Goal: Information Seeking & Learning: Compare options

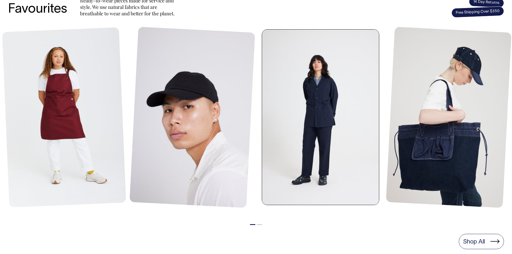
scroll to position [242, 0]
click at [305, 191] on link at bounding box center [322, 118] width 120 height 176
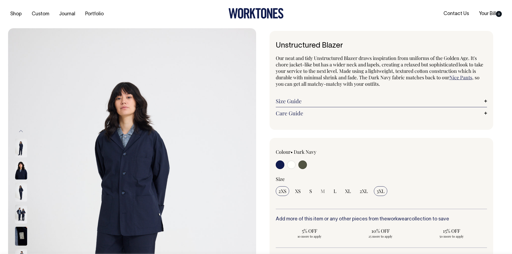
click at [384, 192] on span "3XL" at bounding box center [381, 191] width 8 height 6
click at [384, 192] on input "3XL" at bounding box center [380, 191] width 13 height 10
radio input "true"
select select "3XL"
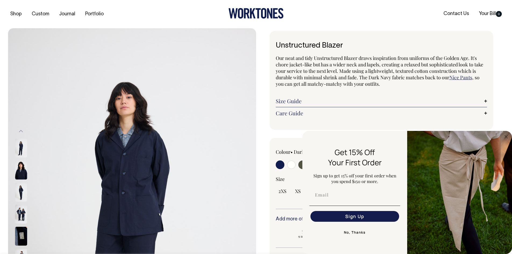
click at [271, 136] on div "Unstructured Blazer Our neat and tidy Unstructured Blazer draws inspiration fro…" at bounding box center [380, 200] width 248 height 338
click at [507, 137] on icon "Close dialog" at bounding box center [506, 136] width 3 height 3
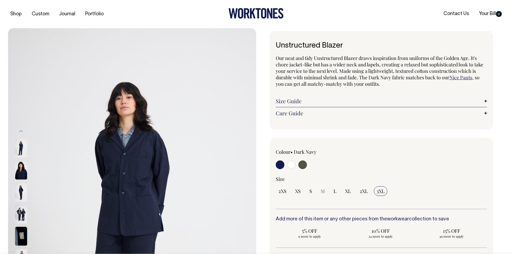
click at [292, 165] on input "radio" at bounding box center [291, 164] width 9 height 9
radio input "true"
select select "Off-White"
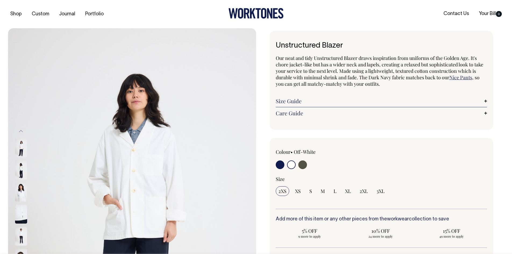
click at [309, 166] on div at bounding box center [318, 165] width 85 height 10
click at [303, 166] on input "radio" at bounding box center [302, 164] width 9 height 9
radio input "true"
select select "Olive"
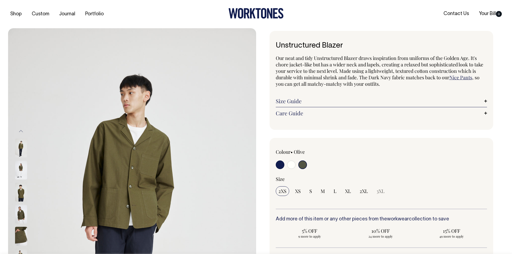
click at [20, 217] on img at bounding box center [21, 214] width 12 height 19
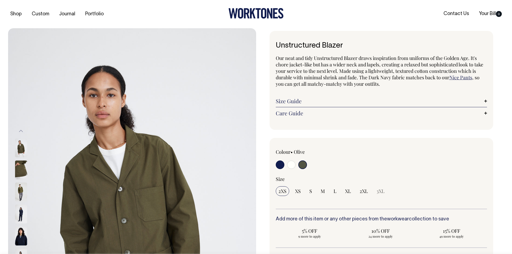
click at [19, 233] on div at bounding box center [28, 126] width 27 height 1212
click at [19, 192] on img at bounding box center [21, 192] width 12 height 19
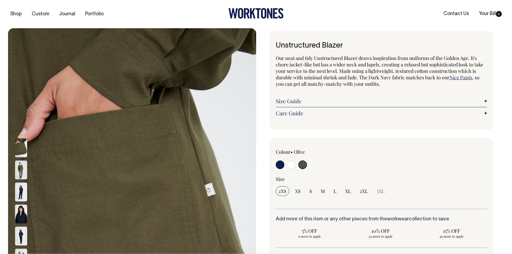
click at [19, 173] on img at bounding box center [21, 170] width 12 height 19
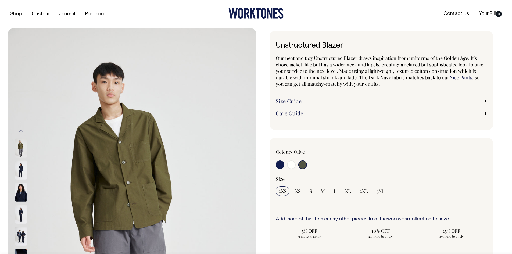
click at [21, 141] on img at bounding box center [21, 148] width 12 height 19
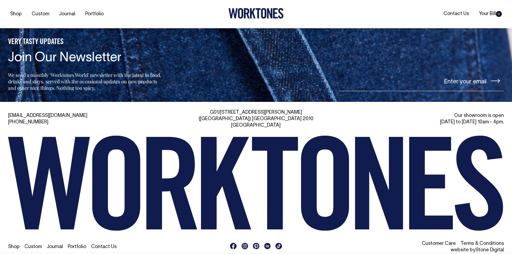
scroll to position [903, 0]
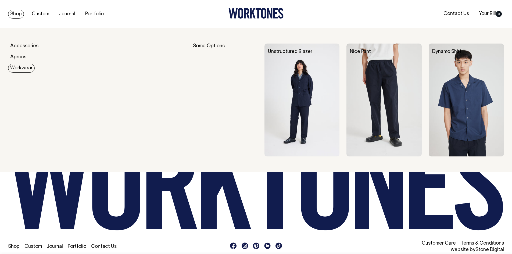
click at [16, 69] on link "Workwear" at bounding box center [21, 68] width 27 height 9
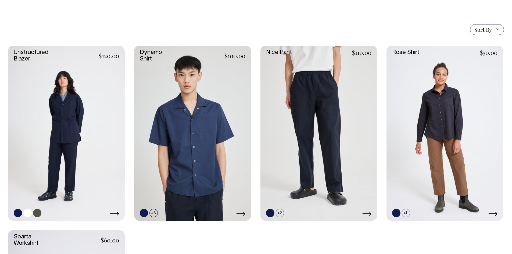
scroll to position [134, 0]
click at [405, 212] on link at bounding box center [406, 213] width 8 height 8
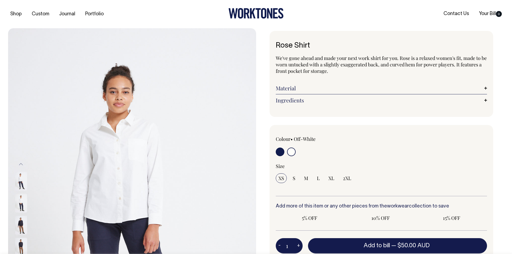
radio input "true"
select select "Off-White"
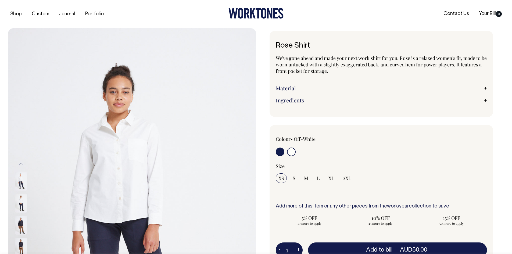
click at [282, 151] on input "radio" at bounding box center [280, 152] width 9 height 9
radio input "true"
radio input "false"
select select "Dark Navy"
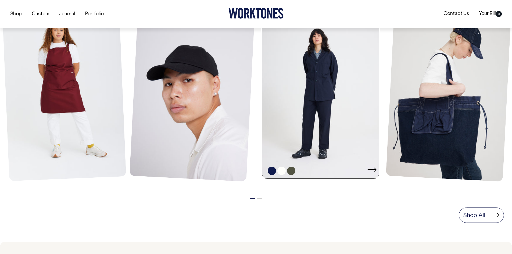
scroll to position [269, 0]
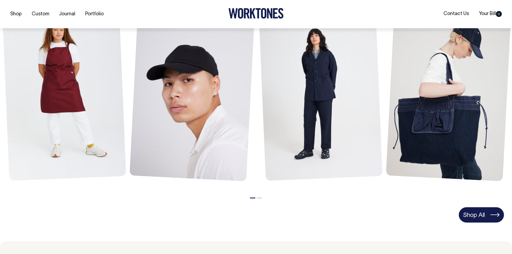
click at [483, 211] on link "Shop All" at bounding box center [481, 214] width 45 height 15
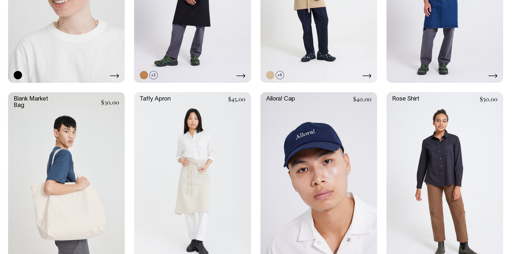
scroll to position [804, 0]
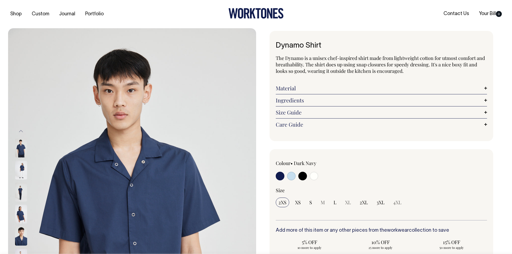
click at [304, 177] on input "radio" at bounding box center [302, 176] width 9 height 9
radio input "true"
select select "Black"
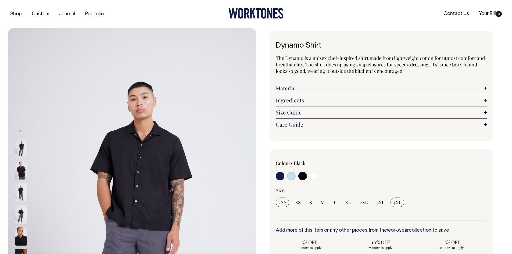
click at [402, 204] on input "4XL" at bounding box center [398, 203] width 14 height 10
radio input "true"
select select "4XL"
click at [292, 176] on input "radio" at bounding box center [291, 176] width 9 height 9
radio input "true"
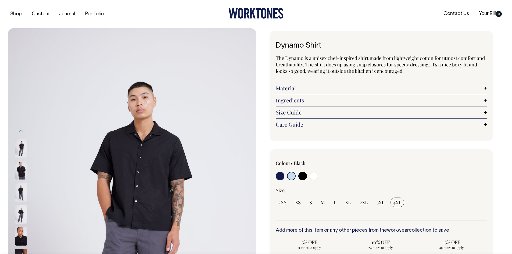
radio input "true"
select select "True Blue"
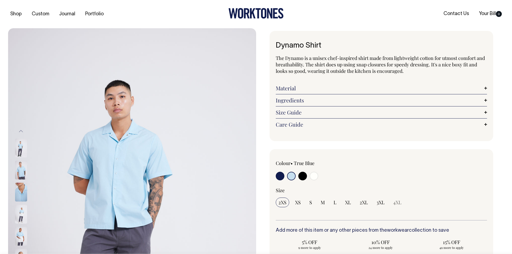
click at [281, 178] on input "radio" at bounding box center [280, 176] width 9 height 9
radio input "true"
select select "Dark Navy"
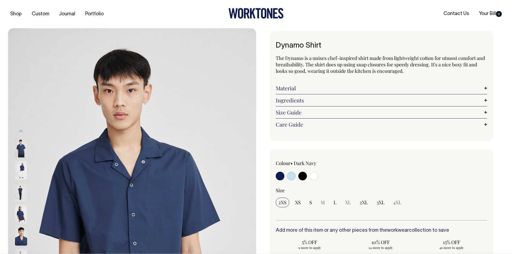
click at [291, 177] on input "radio" at bounding box center [291, 176] width 9 height 9
radio input "true"
select select "True Blue"
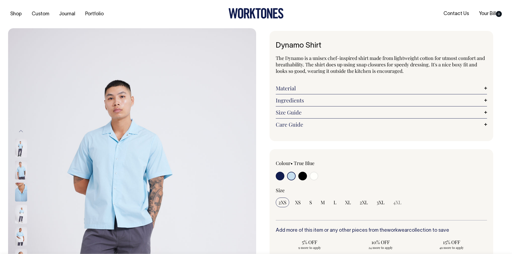
click at [302, 177] on input "radio" at bounding box center [302, 176] width 9 height 9
radio input "true"
select select "Black"
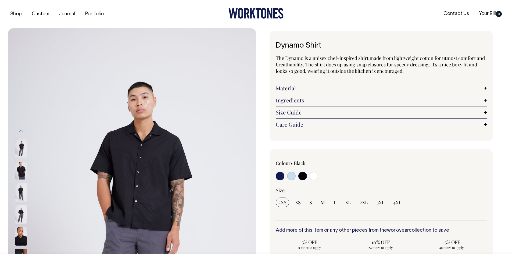
click at [314, 175] on input "radio" at bounding box center [314, 176] width 9 height 9
radio input "true"
select select "Off-White"
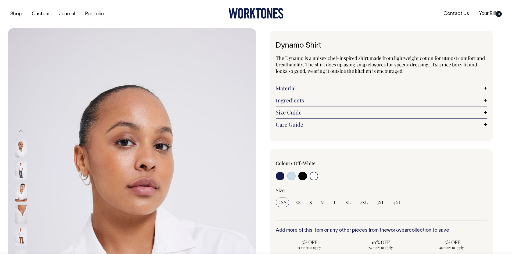
click at [302, 175] on input "radio" at bounding box center [302, 176] width 9 height 9
radio input "true"
select select "Black"
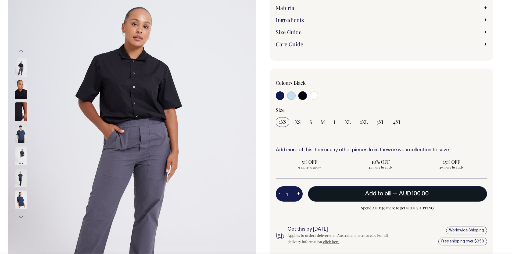
scroll to position [81, 0]
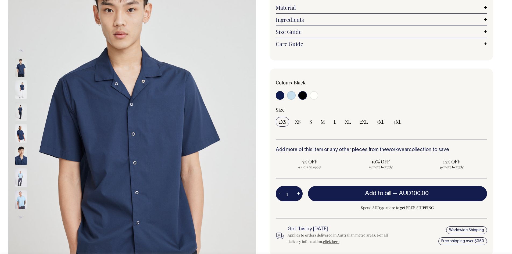
click at [21, 114] on img at bounding box center [21, 111] width 12 height 19
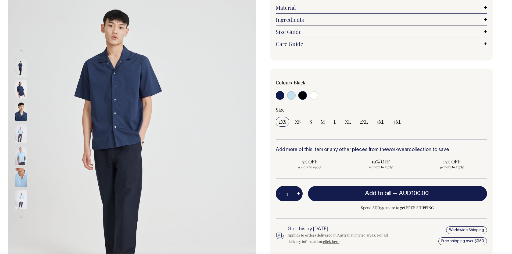
click at [22, 197] on img at bounding box center [21, 199] width 12 height 19
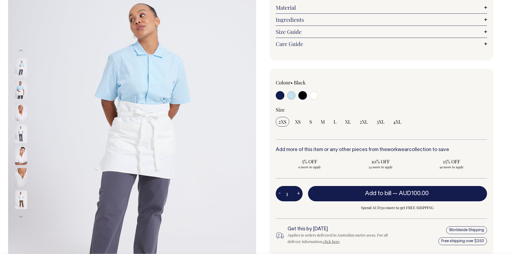
click at [22, 201] on img at bounding box center [21, 199] width 12 height 19
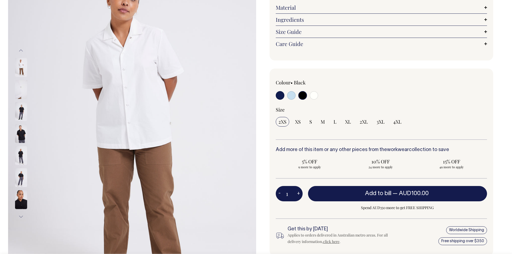
click at [23, 205] on img at bounding box center [21, 199] width 12 height 19
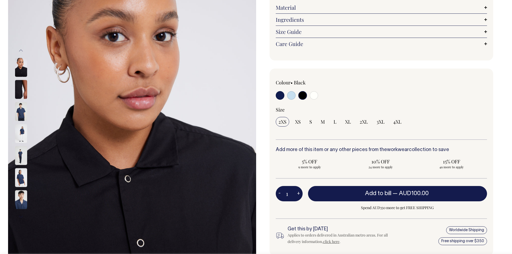
click at [20, 84] on img at bounding box center [21, 89] width 12 height 19
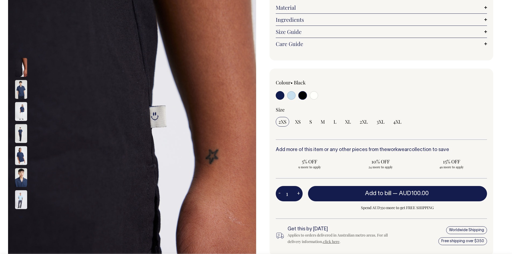
click at [22, 97] on img at bounding box center [21, 89] width 12 height 19
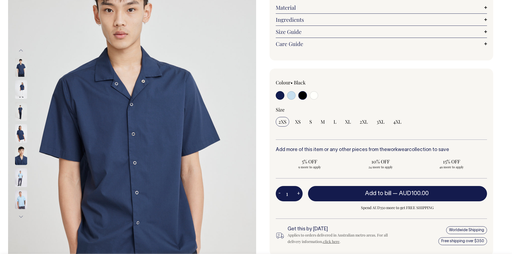
click at [22, 170] on img at bounding box center [21, 177] width 12 height 19
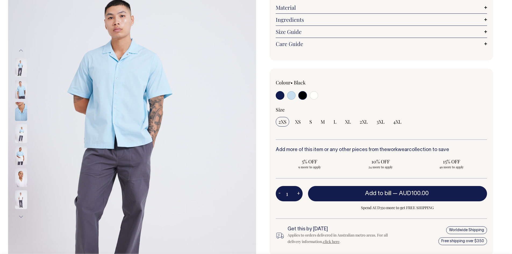
click at [17, 198] on img at bounding box center [21, 199] width 12 height 19
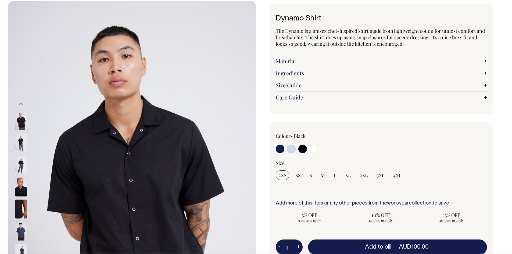
scroll to position [27, 0]
click at [292, 74] on link "Ingredients" at bounding box center [382, 73] width 212 height 6
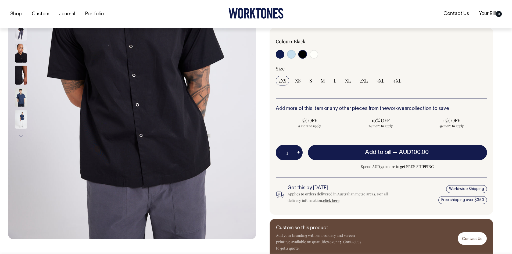
scroll to position [161, 0]
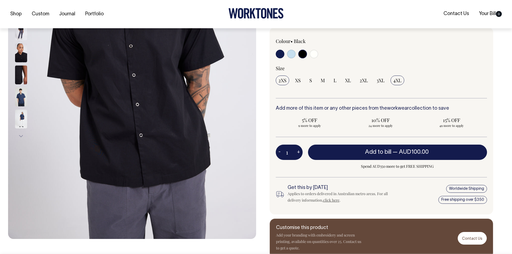
click at [398, 79] on span "4XL" at bounding box center [397, 80] width 8 height 6
click at [398, 79] on input "4XL" at bounding box center [398, 81] width 14 height 10
radio input "true"
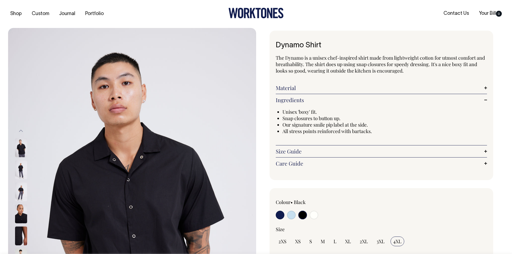
scroll to position [0, 0]
click at [291, 156] on div "Size Guide Size Guide Conan (he) wears a size large and is 183cm. Shanae (she) …" at bounding box center [382, 152] width 212 height 12
click at [291, 151] on link "Size Guide" at bounding box center [382, 151] width 212 height 6
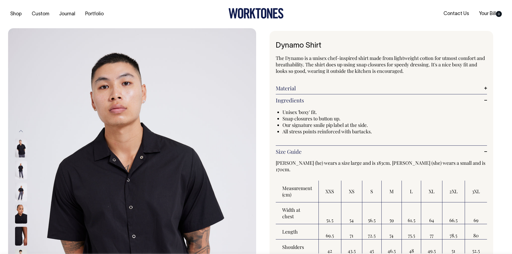
click at [310, 90] on link "Material" at bounding box center [382, 88] width 212 height 6
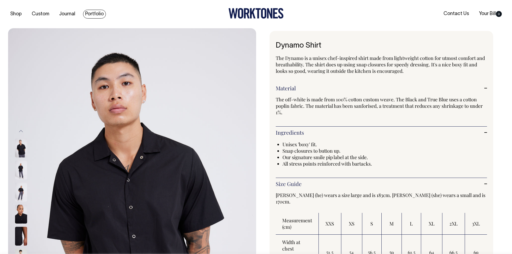
click at [101, 15] on link "Portfolio" at bounding box center [94, 14] width 23 height 9
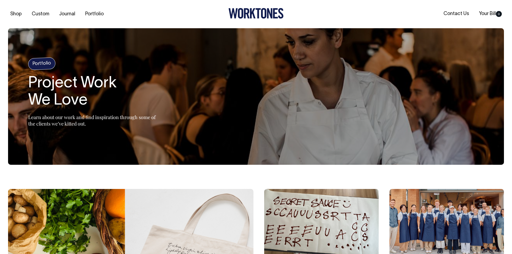
click at [47, 60] on h4 "Portfolio" at bounding box center [42, 63] width 28 height 13
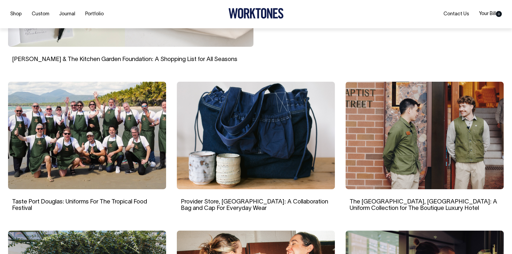
scroll to position [296, 0]
click at [396, 207] on link "The EVE Hotel, Sydney: A Uniform Collection for The Boutique Luxury Hotel" at bounding box center [424, 205] width 148 height 12
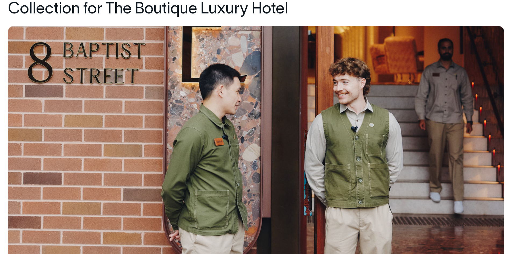
scroll to position [81, 0]
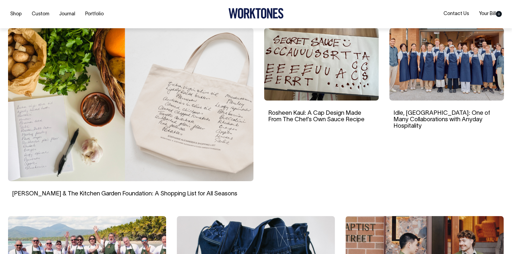
scroll to position [161, 0]
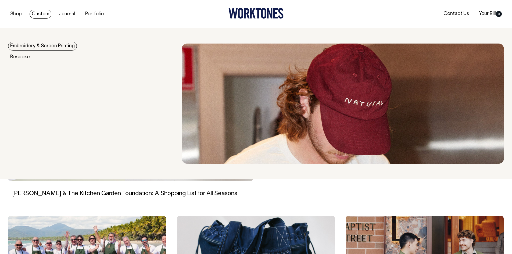
click at [39, 15] on link "Custom" at bounding box center [41, 14] width 22 height 9
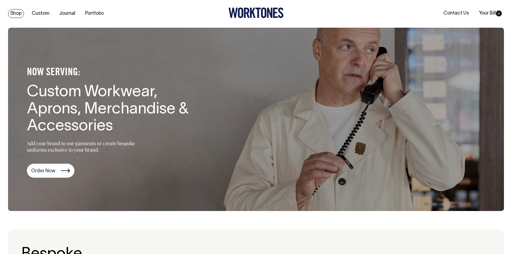
scroll to position [0, 0]
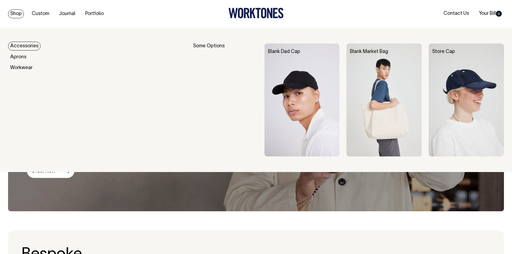
click at [17, 15] on link "Shop" at bounding box center [16, 13] width 16 height 9
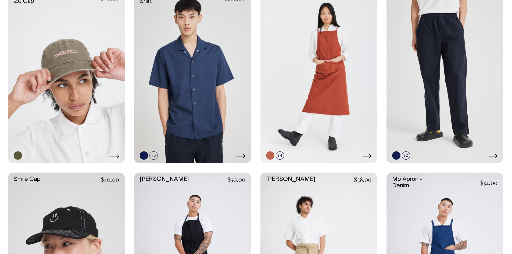
click at [417, 131] on link at bounding box center [445, 75] width 117 height 175
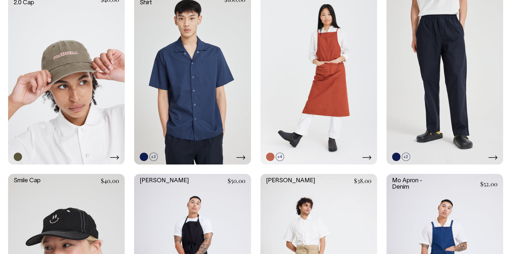
scroll to position [538, 0]
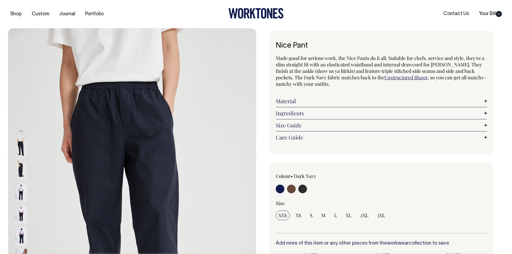
click at [291, 190] on input "radio" at bounding box center [291, 189] width 9 height 9
radio input "true"
radio input "false"
select select "Chocolate"
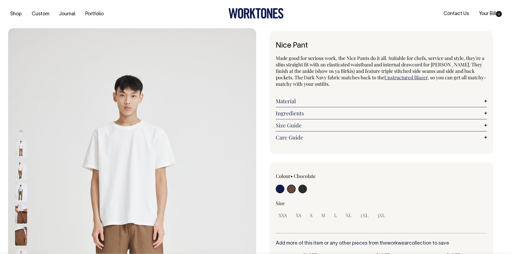
click at [304, 190] on input "radio" at bounding box center [302, 189] width 9 height 9
radio input "true"
select select "Charcoal"
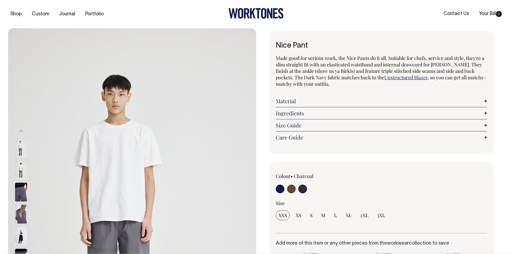
click at [280, 190] on input "radio" at bounding box center [280, 189] width 9 height 9
radio input "true"
select select "Dark Navy"
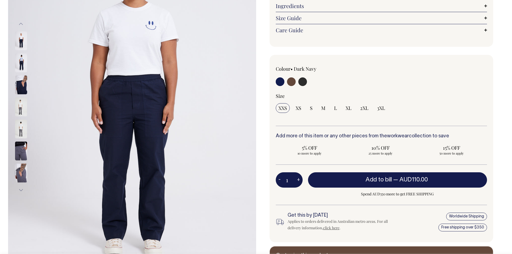
scroll to position [108, 0]
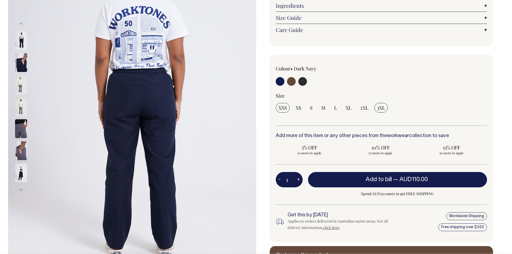
click at [379, 112] on input "3XL" at bounding box center [380, 108] width 13 height 10
radio input "true"
select select "3XL"
click at [363, 23] on div "Size Guide Size Guide Conan (he) wears a large and is 183cm. [PERSON_NAME] (She…" at bounding box center [382, 18] width 212 height 12
click at [363, 20] on link "Size Guide" at bounding box center [382, 18] width 212 height 6
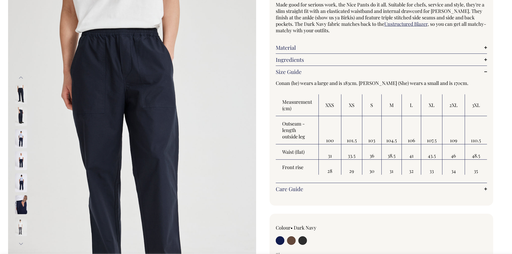
scroll to position [54, 0]
